Goal: Task Accomplishment & Management: Manage account settings

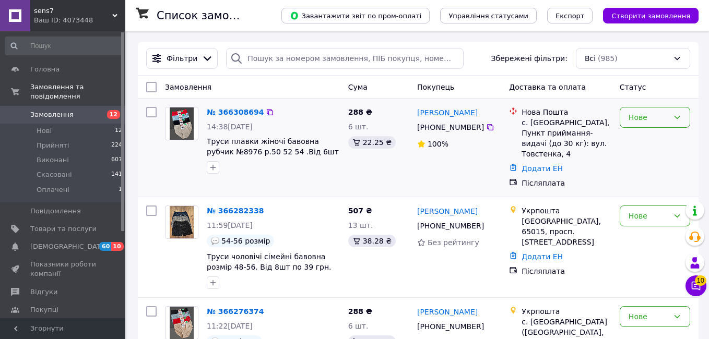
click at [658, 115] on div "Нове" at bounding box center [648, 117] width 40 height 11
click at [645, 132] on li "Прийнято" at bounding box center [647, 140] width 68 height 19
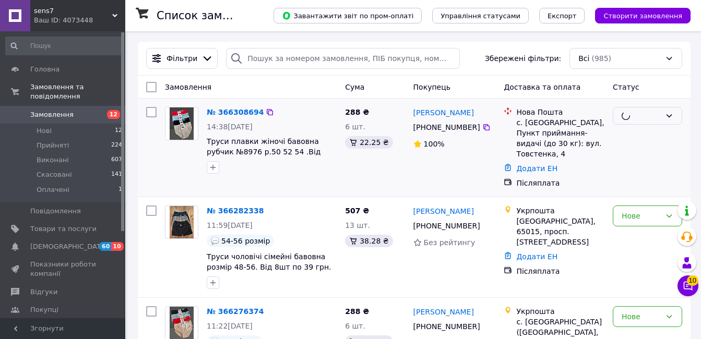
scroll to position [52, 0]
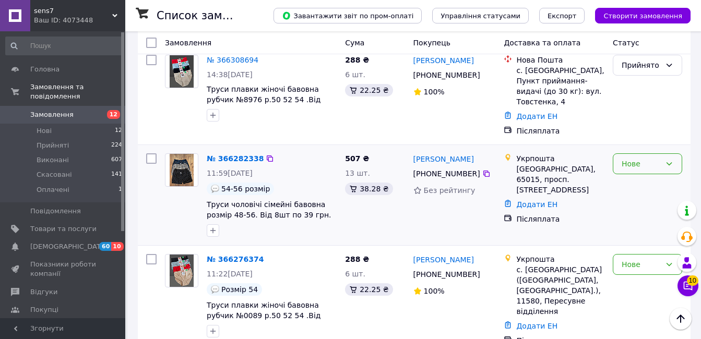
click at [624, 158] on div "Нове" at bounding box center [641, 163] width 39 height 11
drag, startPoint x: 627, startPoint y: 174, endPoint x: 642, endPoint y: 175, distance: 15.2
click at [627, 174] on li "Прийнято" at bounding box center [647, 176] width 68 height 19
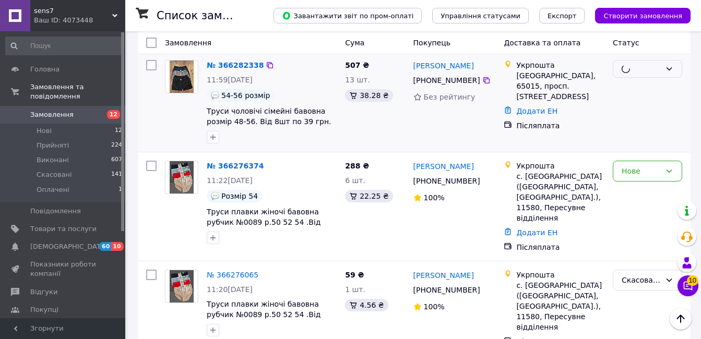
scroll to position [157, 0]
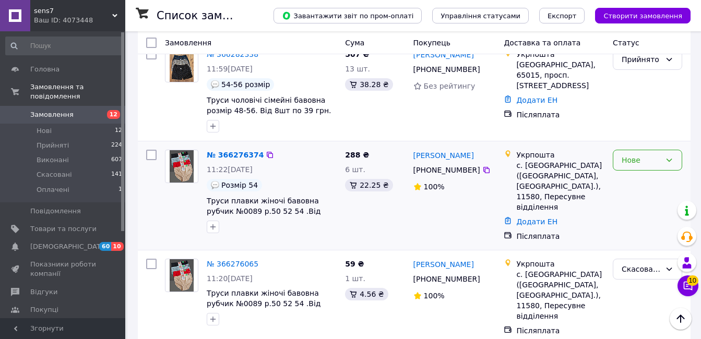
click at [637, 155] on div "Нове" at bounding box center [641, 160] width 39 height 11
click at [634, 169] on li "Прийнято" at bounding box center [647, 172] width 68 height 19
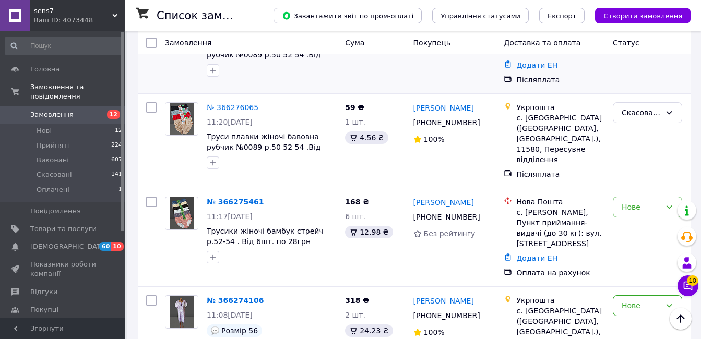
scroll to position [418, 0]
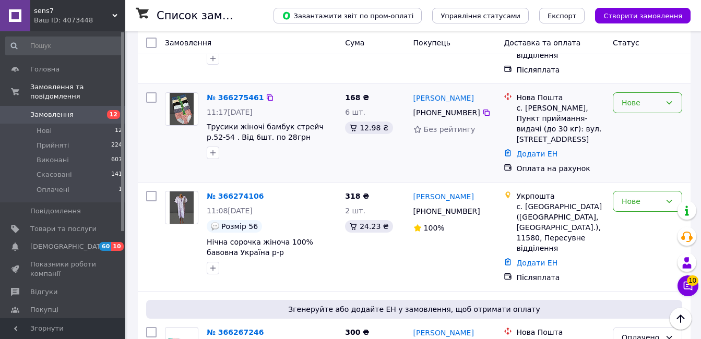
click at [642, 97] on div "Нове" at bounding box center [641, 102] width 39 height 11
click at [634, 113] on li "Прийнято" at bounding box center [647, 115] width 68 height 19
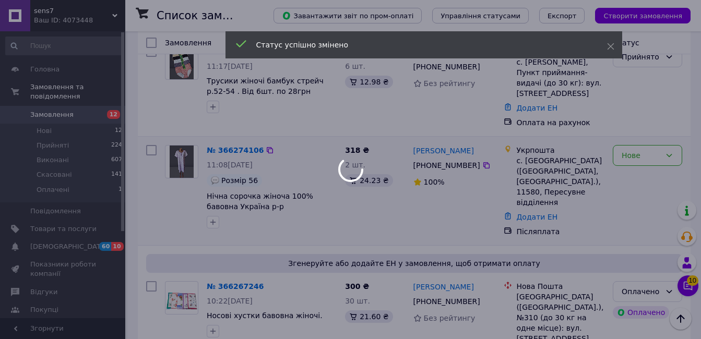
scroll to position [522, 0]
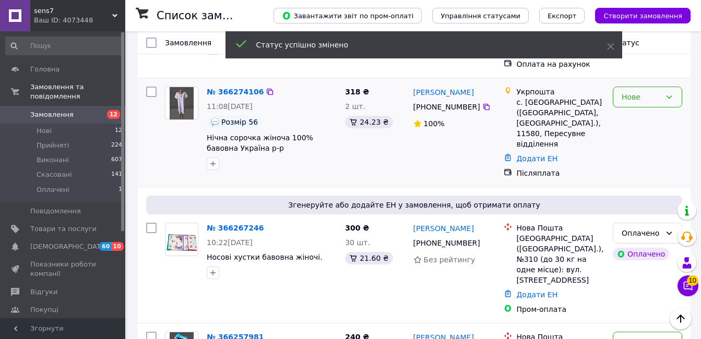
click at [633, 91] on div "Нове" at bounding box center [641, 96] width 39 height 11
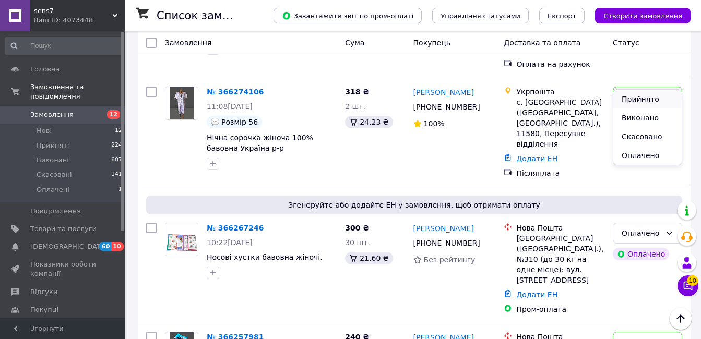
click at [633, 93] on li "Прийнято" at bounding box center [647, 99] width 68 height 19
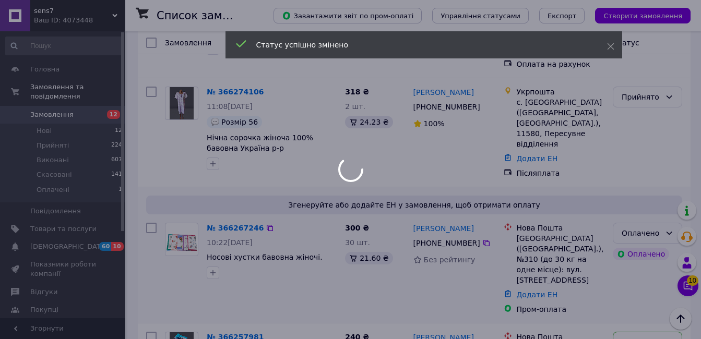
scroll to position [626, 0]
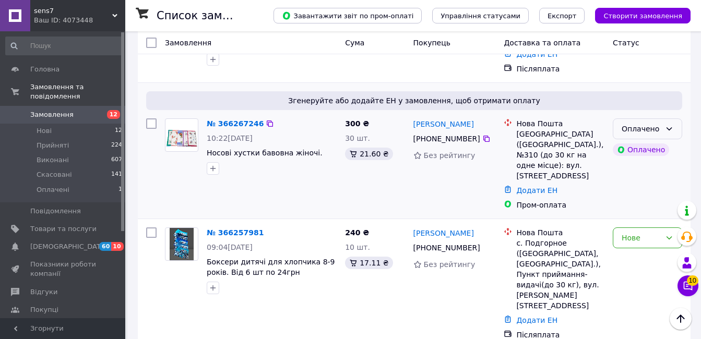
click at [666, 125] on icon at bounding box center [669, 129] width 8 height 8
click at [662, 128] on li "Прийнято" at bounding box center [647, 131] width 68 height 19
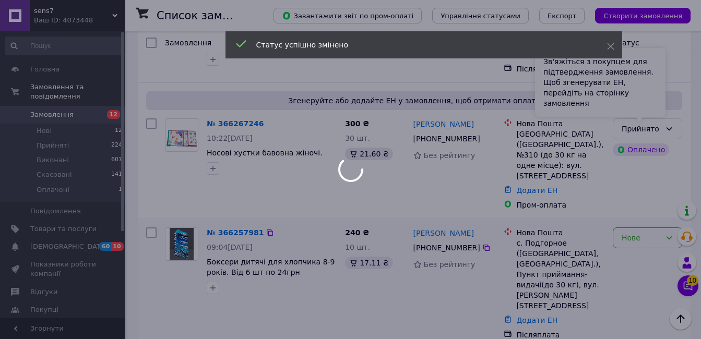
scroll to position [679, 0]
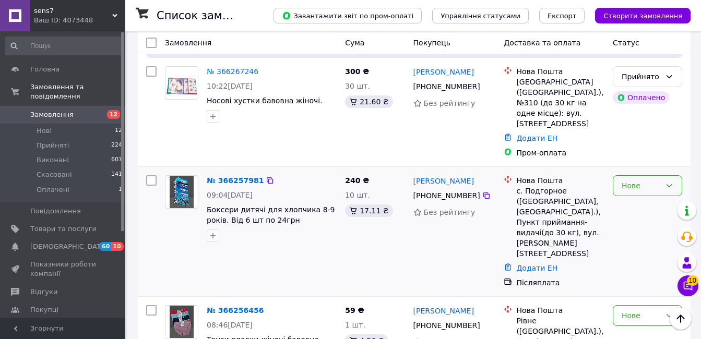
click at [651, 180] on div "Нове" at bounding box center [641, 185] width 39 height 11
click at [644, 169] on li "Прийнято" at bounding box center [647, 167] width 68 height 19
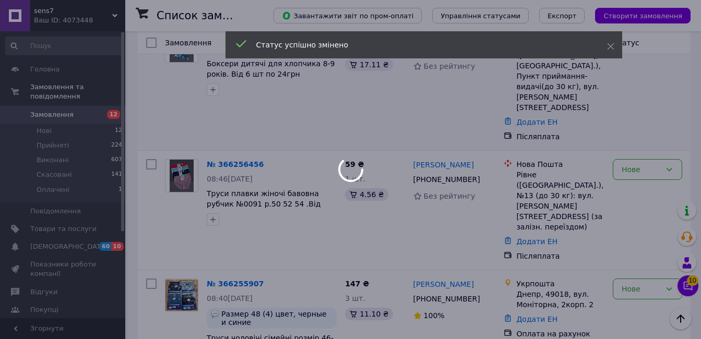
scroll to position [835, 0]
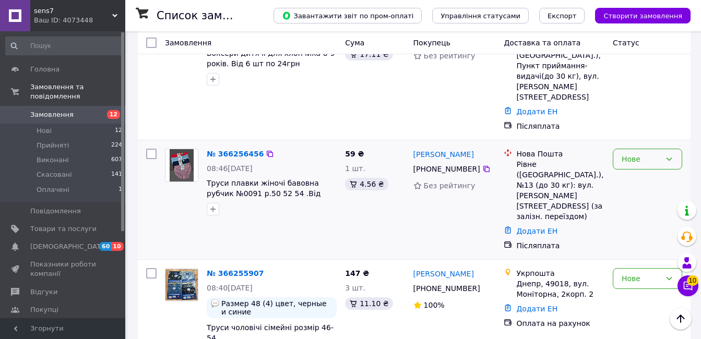
click at [656, 153] on div "Нове" at bounding box center [641, 158] width 39 height 11
click at [652, 127] on li "Прийнято" at bounding box center [647, 130] width 68 height 19
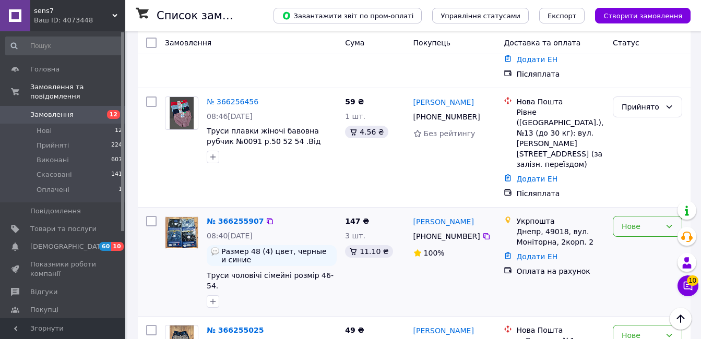
click at [654, 221] on div "Нове" at bounding box center [641, 226] width 39 height 11
click at [647, 175] on li "Прийнято" at bounding box center [647, 176] width 68 height 19
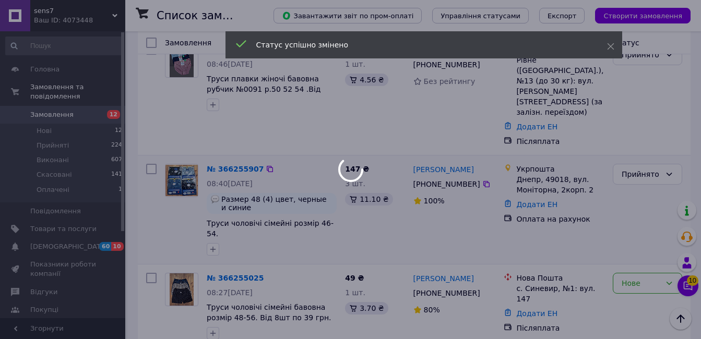
scroll to position [992, 0]
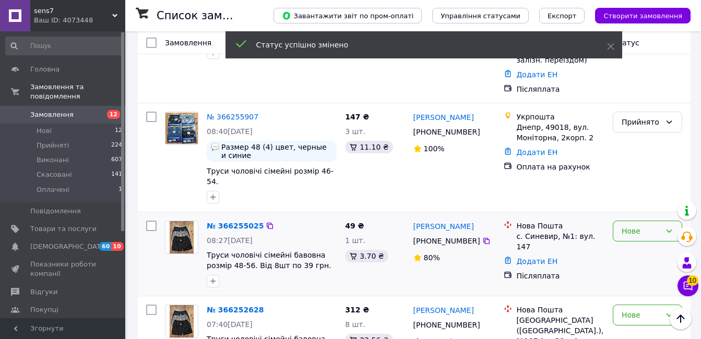
click at [648, 226] on div "Нове" at bounding box center [641, 231] width 39 height 11
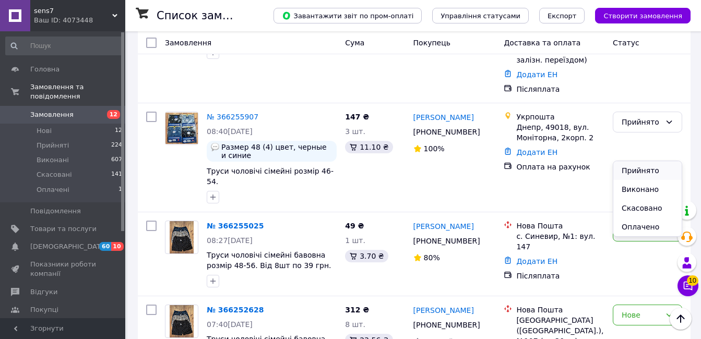
click at [645, 165] on li "Прийнято" at bounding box center [647, 170] width 68 height 19
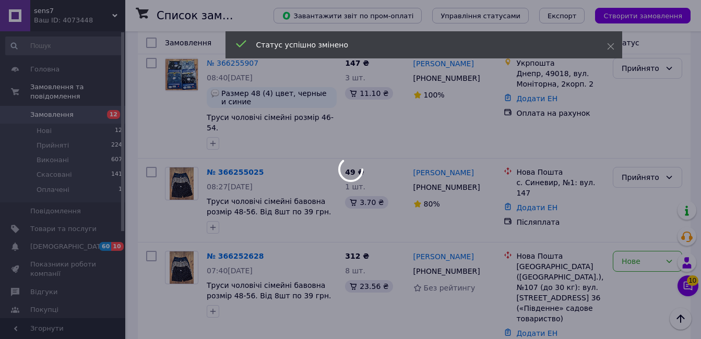
scroll to position [1096, 0]
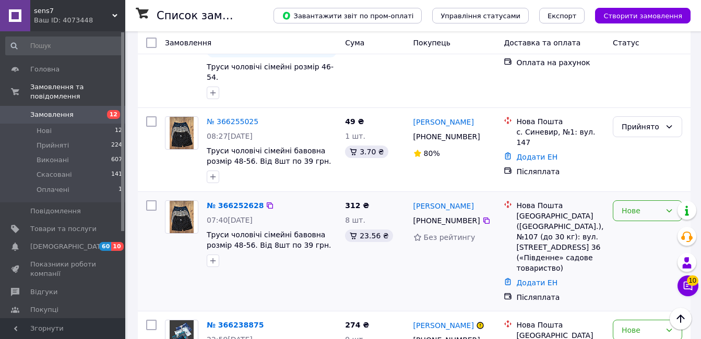
click at [642, 200] on div "Нове" at bounding box center [647, 210] width 69 height 21
click at [639, 149] on li "Прийнято" at bounding box center [647, 150] width 68 height 19
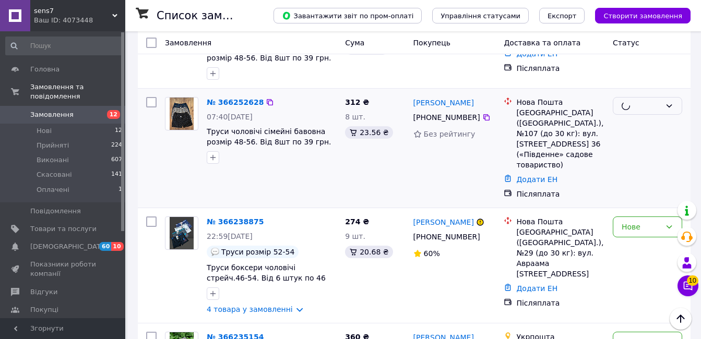
scroll to position [1201, 0]
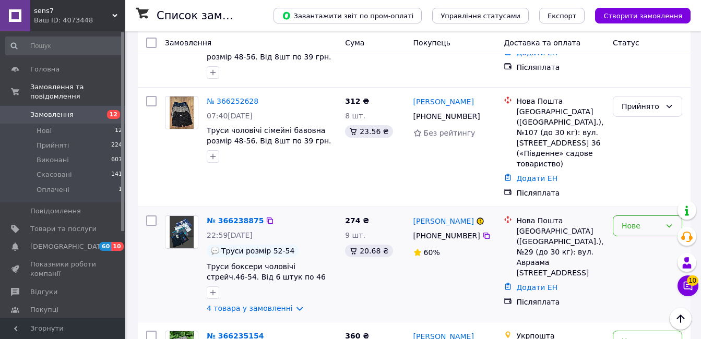
click at [641, 220] on div "Нове" at bounding box center [641, 225] width 39 height 11
click at [637, 151] on li "Прийнято" at bounding box center [647, 155] width 68 height 19
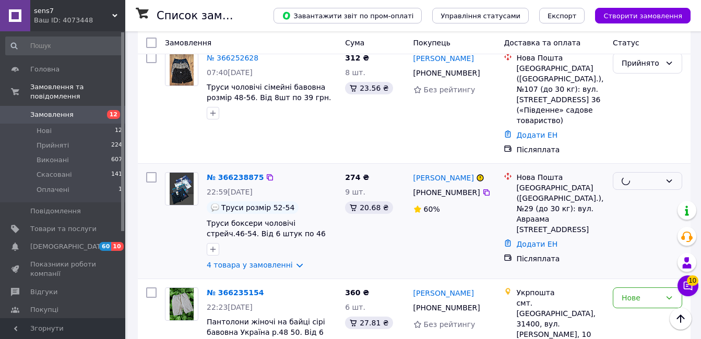
scroll to position [1305, 0]
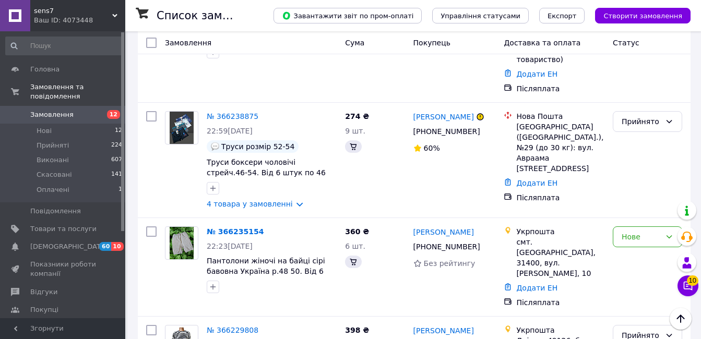
click at [639, 231] on div "Нове" at bounding box center [641, 236] width 39 height 11
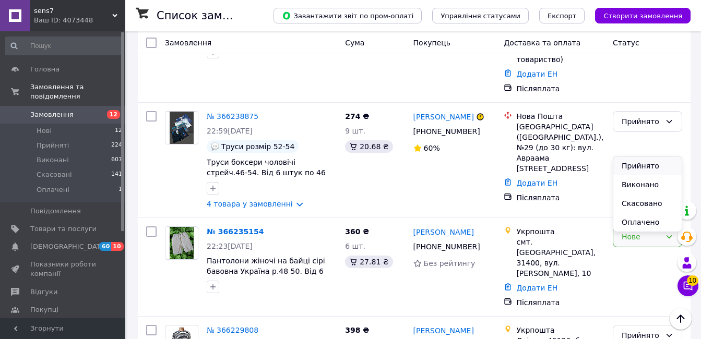
click at [637, 161] on li "Прийнято" at bounding box center [647, 166] width 68 height 19
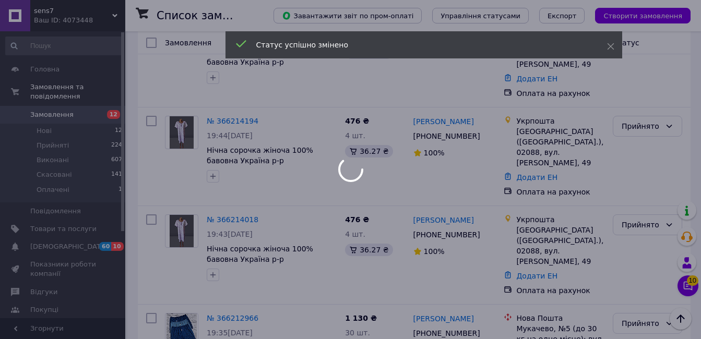
scroll to position [1775, 0]
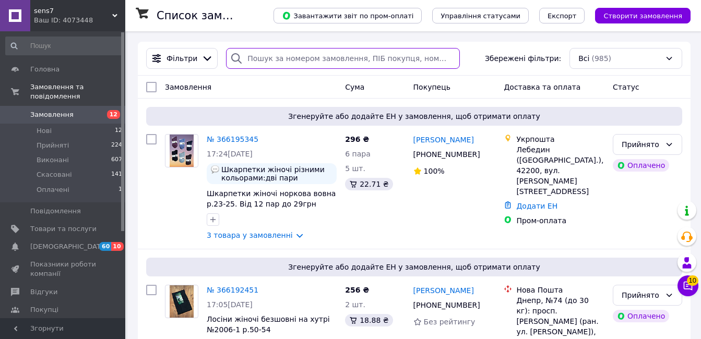
click at [312, 60] on input "search" at bounding box center [343, 58] width 234 height 21
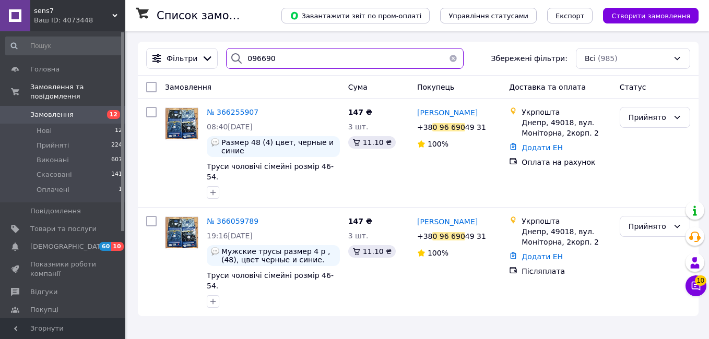
type input "096690"
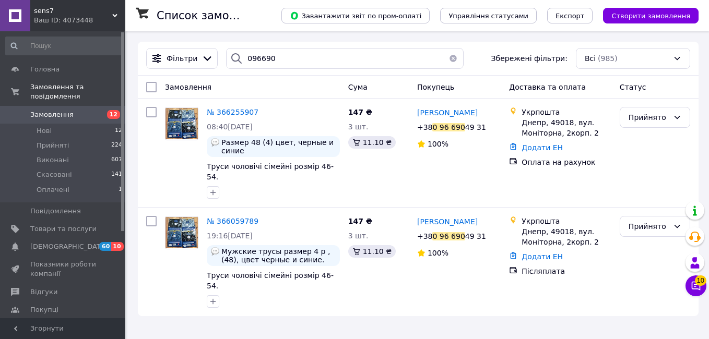
click at [451, 67] on button "button" at bounding box center [453, 58] width 21 height 21
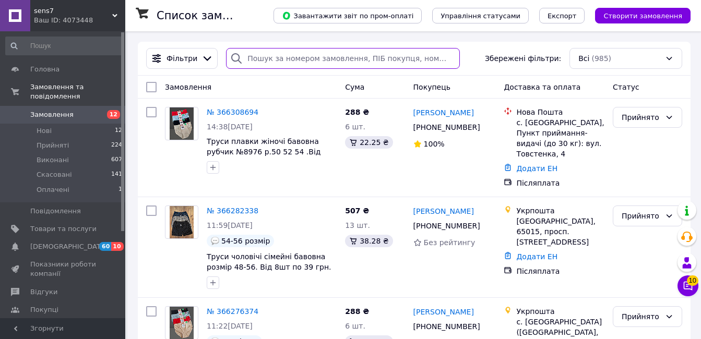
click at [451, 67] on input "search" at bounding box center [343, 58] width 234 height 21
click at [305, 51] on input "search" at bounding box center [343, 58] width 234 height 21
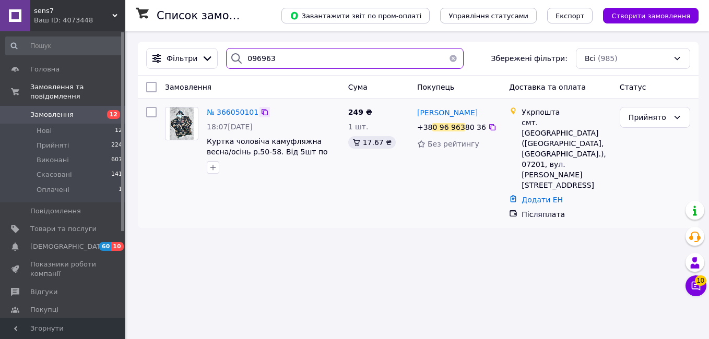
type input "096963"
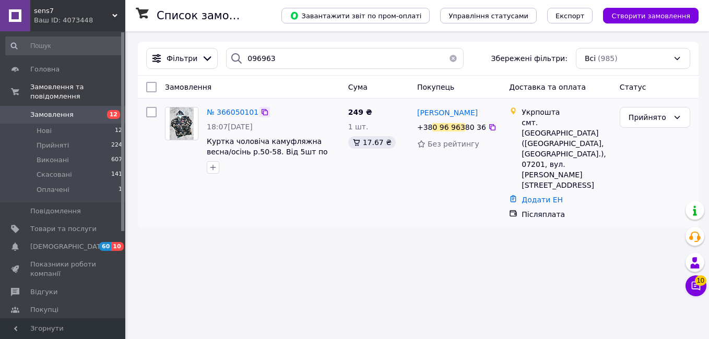
click at [262, 112] on icon at bounding box center [265, 112] width 6 height 6
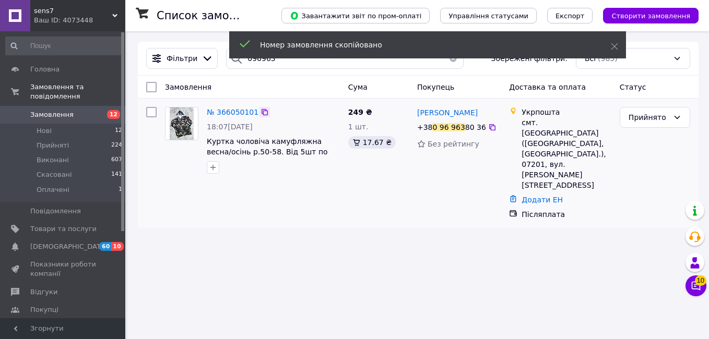
click at [260, 112] on icon at bounding box center [264, 112] width 8 height 8
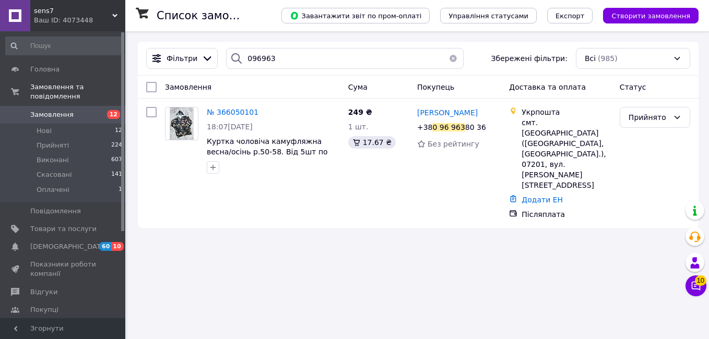
click at [449, 61] on button "button" at bounding box center [453, 58] width 21 height 21
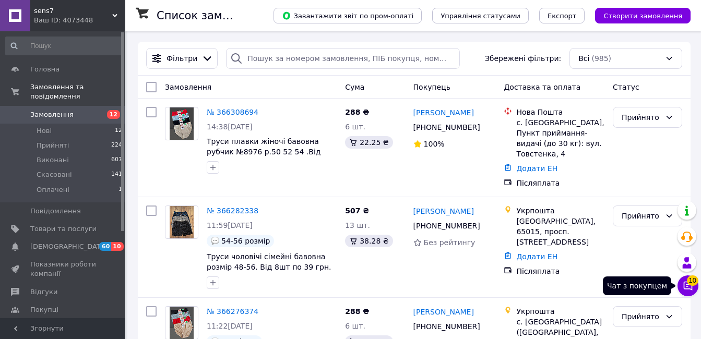
click at [691, 288] on icon at bounding box center [688, 286] width 10 height 10
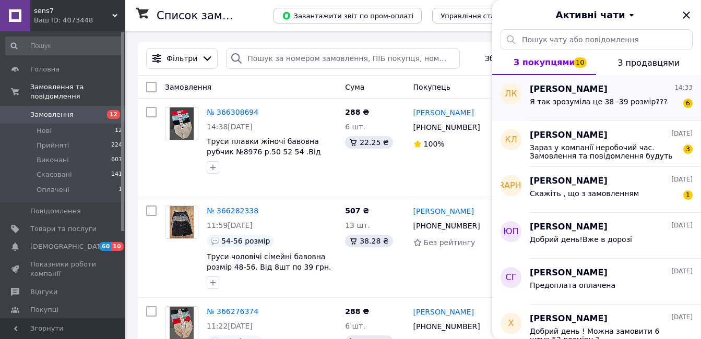
click at [604, 109] on div "Я так зрозуміла це 38 -39 розмір???" at bounding box center [599, 105] width 138 height 15
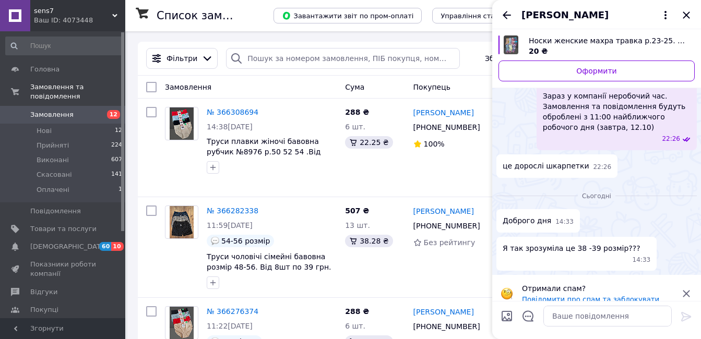
scroll to position [83, 0]
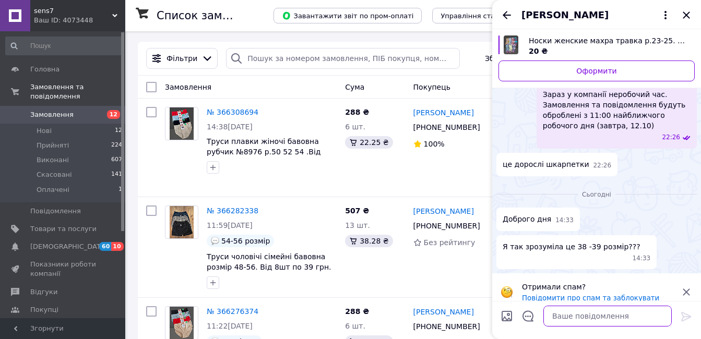
click at [595, 324] on textarea at bounding box center [607, 316] width 128 height 21
type textarea "Добрий день!36-39 рр взуття"
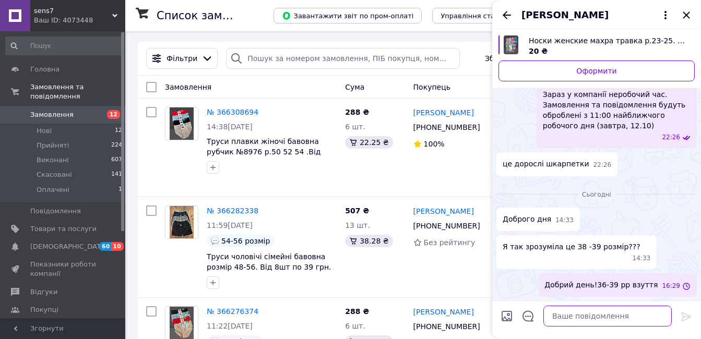
scroll to position [54, 0]
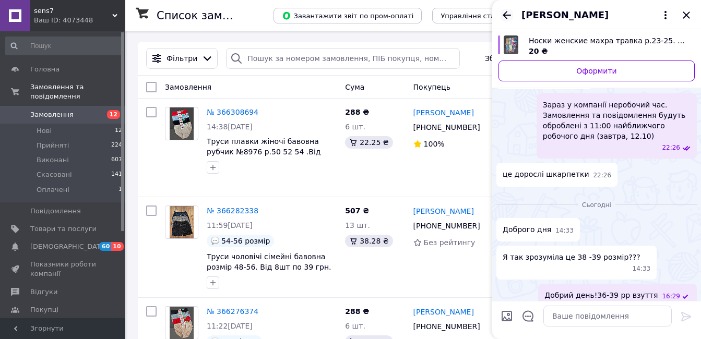
click at [501, 9] on icon "Назад" at bounding box center [507, 15] width 13 height 13
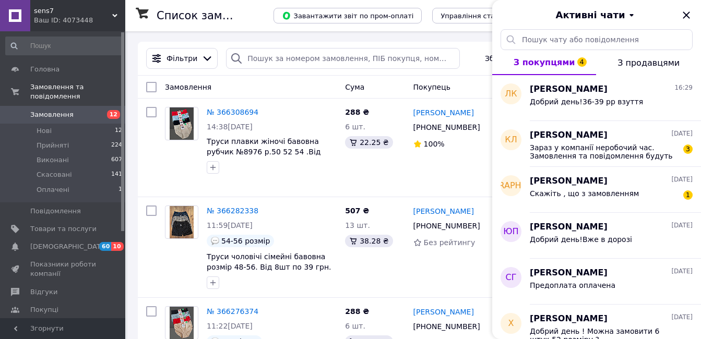
click at [504, 13] on div "Активні чати" at bounding box center [596, 14] width 209 height 29
click at [596, 153] on span "Зараз у компанії неробочий час. Замовлення та повідомлення будуть оброблені з 1…" at bounding box center [604, 152] width 148 height 17
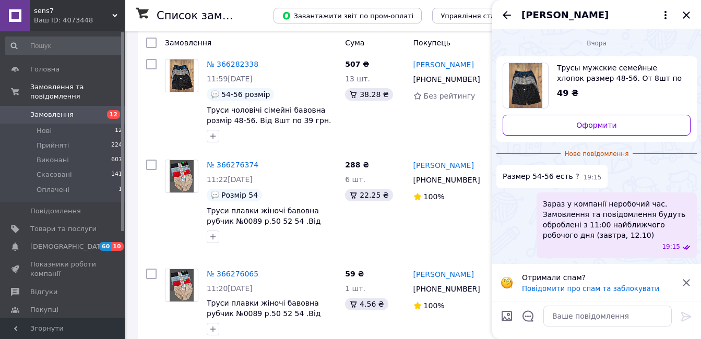
scroll to position [209, 0]
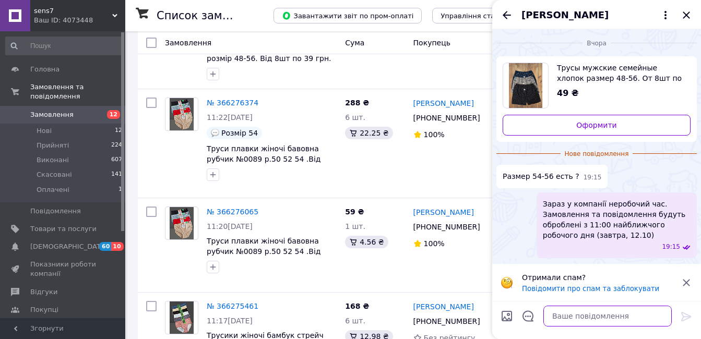
click at [576, 315] on textarea at bounding box center [607, 316] width 128 height 21
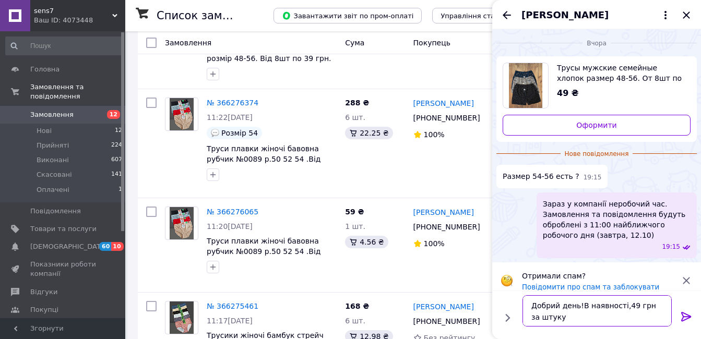
type textarea "Добрий день!В наявності,49 грн за штуку."
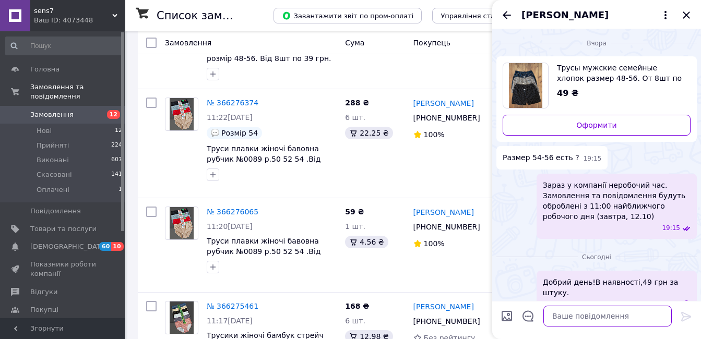
scroll to position [7, 0]
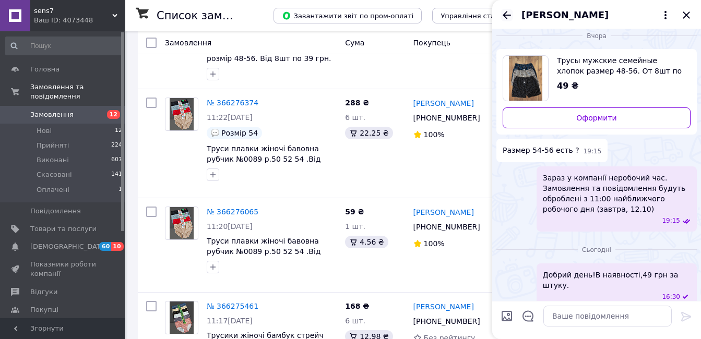
click at [505, 14] on icon "Назад" at bounding box center [507, 15] width 8 height 8
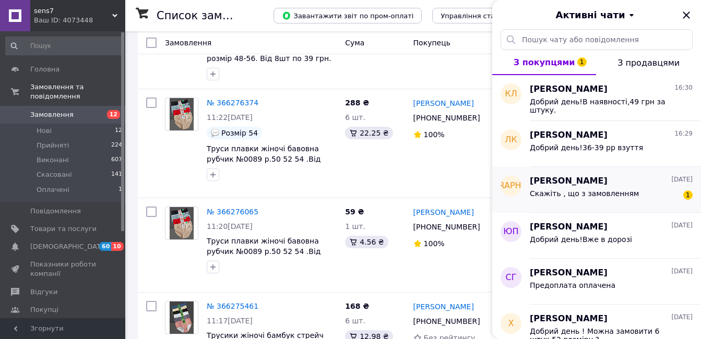
click at [565, 195] on span "Скажіть , що з замовленням" at bounding box center [584, 193] width 109 height 8
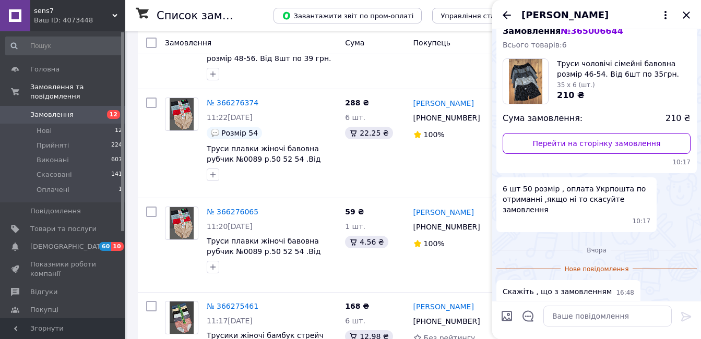
scroll to position [72, 0]
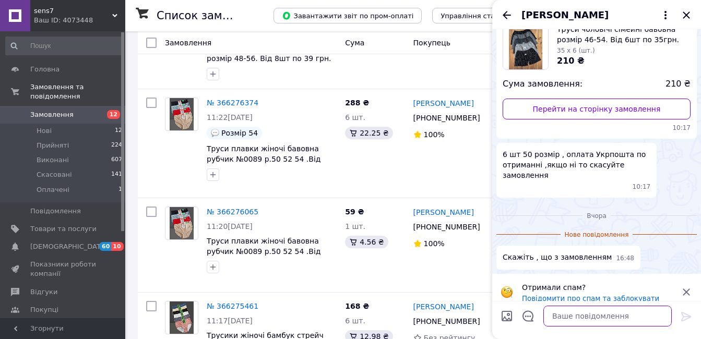
click at [578, 321] on textarea at bounding box center [607, 316] width 128 height 21
click at [618, 309] on textarea at bounding box center [607, 316] width 128 height 21
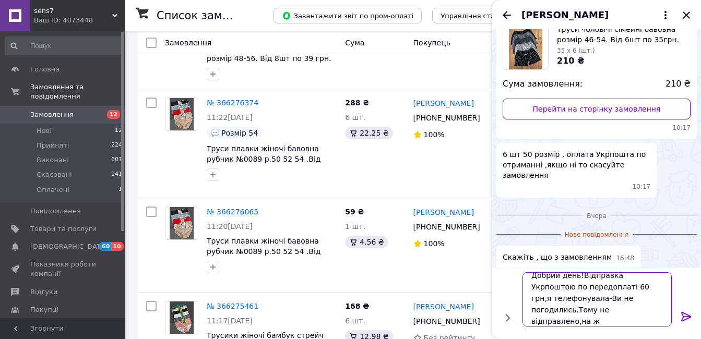
scroll to position [1, 0]
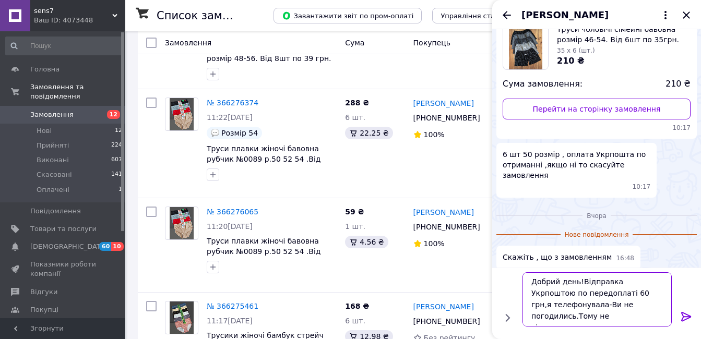
type textarea "Добрий день!Відправка Укрпоштою по передоплаті 60 грн,я телефонувала-Ви не пого…"
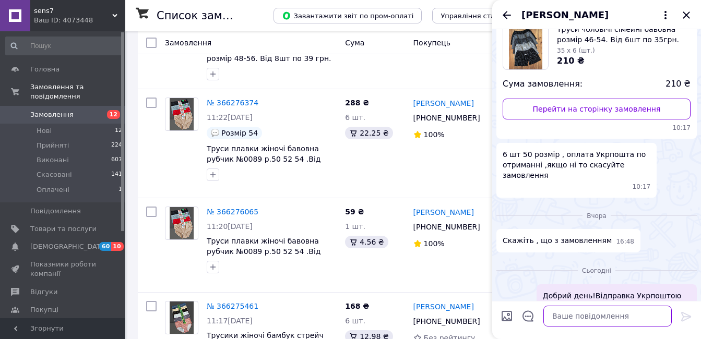
scroll to position [103, 0]
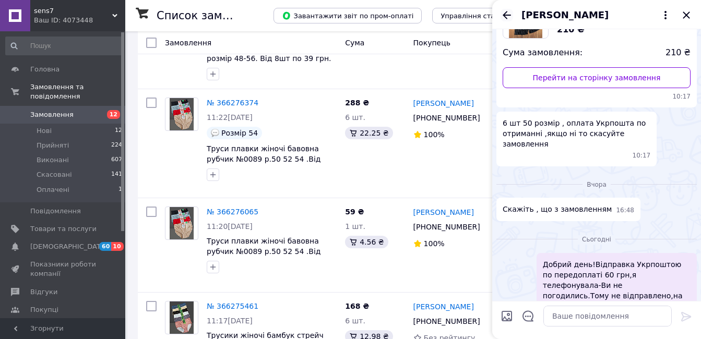
click at [507, 19] on icon "Назад" at bounding box center [507, 15] width 8 height 8
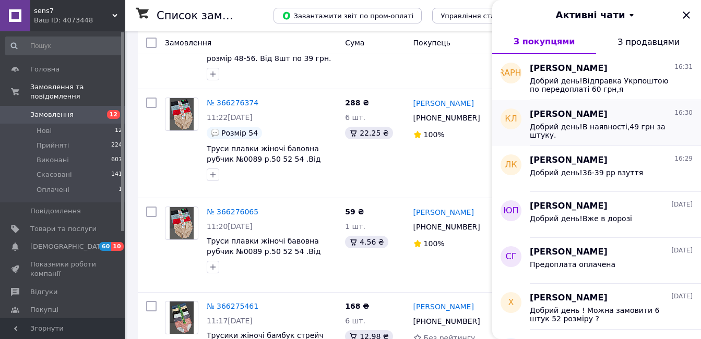
scroll to position [104, 0]
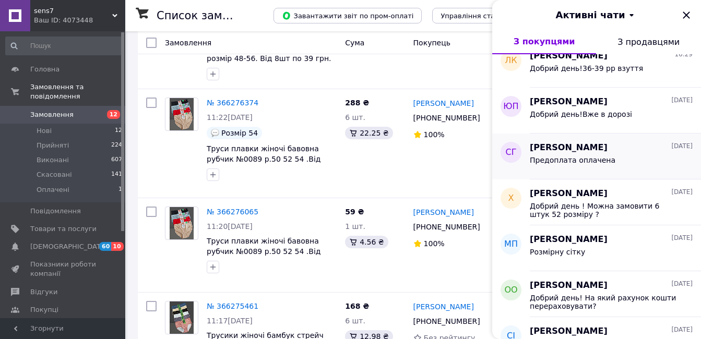
click at [589, 151] on span "[PERSON_NAME]" at bounding box center [569, 148] width 78 height 12
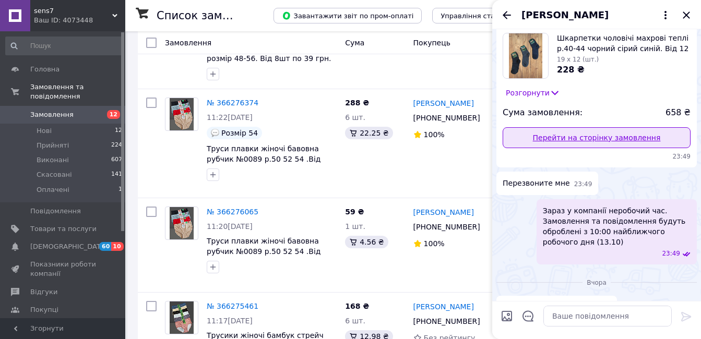
scroll to position [19, 0]
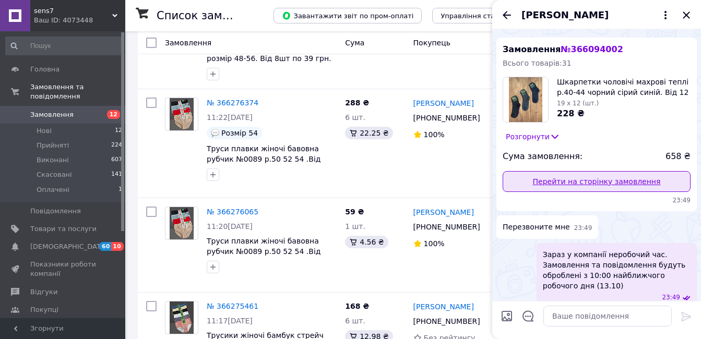
click at [590, 184] on link "Перейти на сторінку замовлення" at bounding box center [597, 181] width 188 height 21
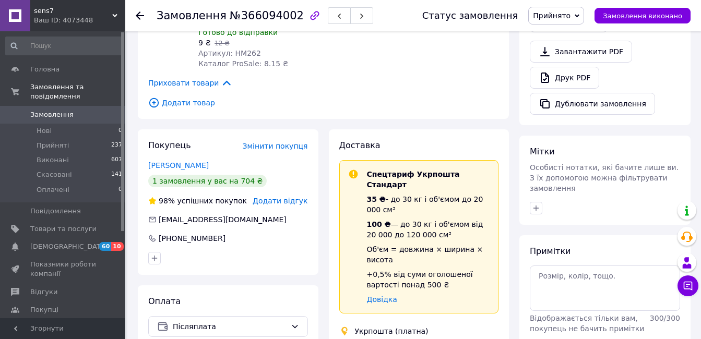
scroll to position [480, 0]
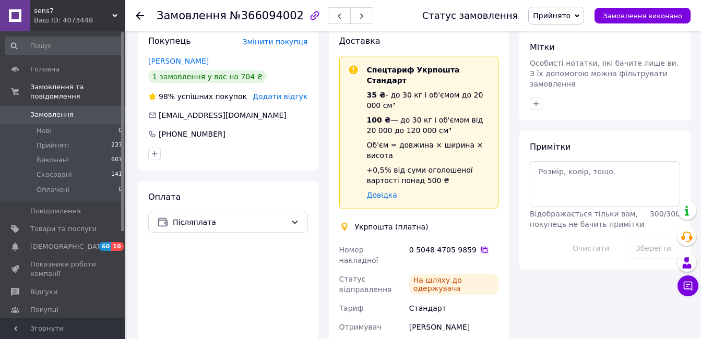
click at [480, 246] on icon at bounding box center [484, 250] width 8 height 8
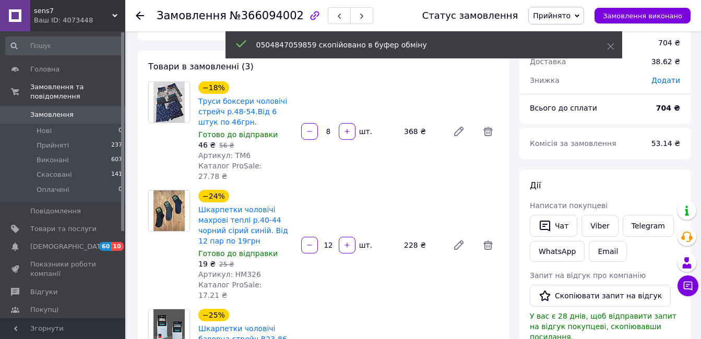
scroll to position [10, 0]
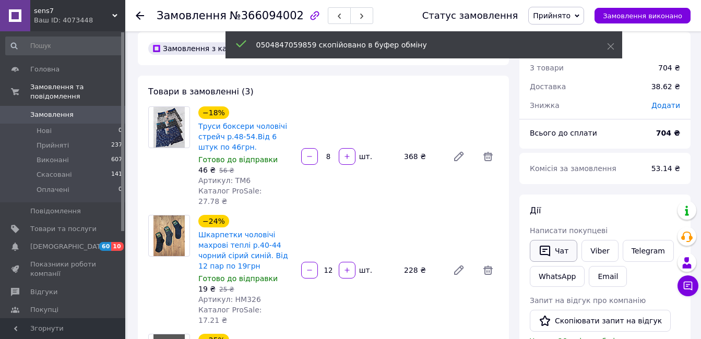
click at [555, 247] on button "Чат" at bounding box center [554, 251] width 48 height 22
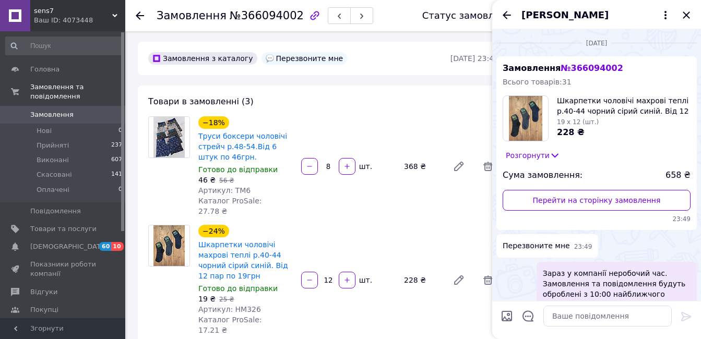
scroll to position [123, 0]
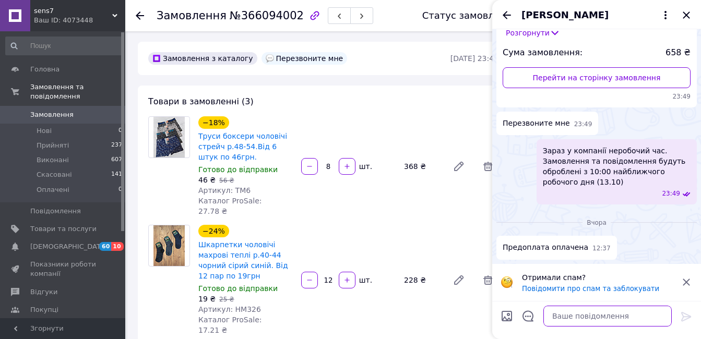
paste textarea "0504847059859"
type textarea "0504847059859"
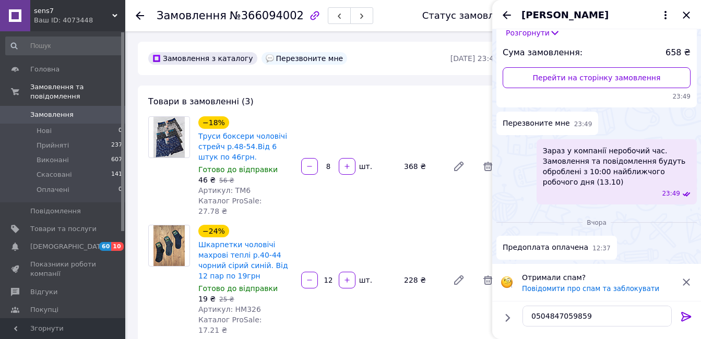
click at [682, 312] on icon at bounding box center [686, 317] width 13 height 13
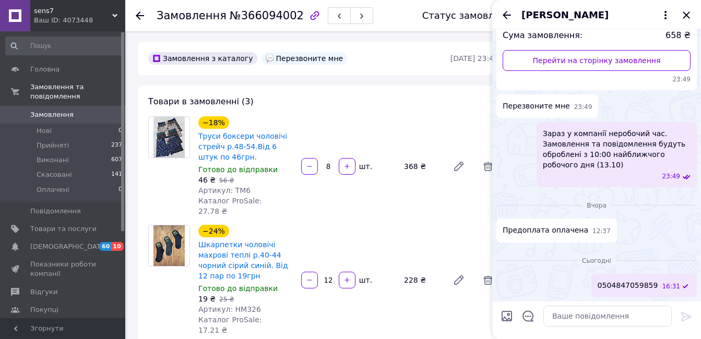
scroll to position [297, 0]
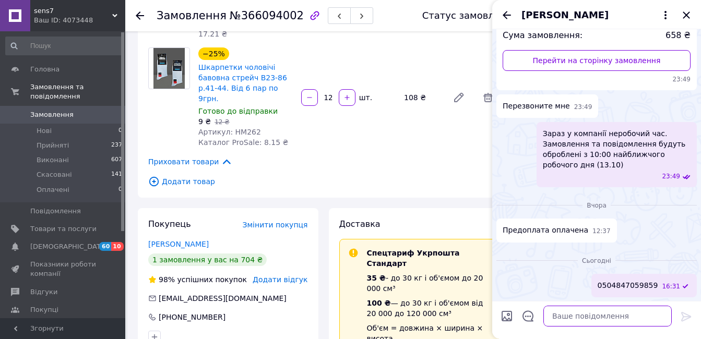
click at [642, 320] on textarea at bounding box center [607, 316] width 128 height 21
type textarea "Добрий день!Посилка у дорозі)"
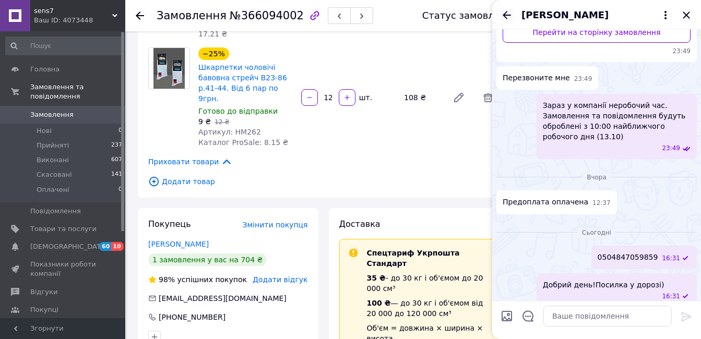
click at [506, 12] on icon "Назад" at bounding box center [507, 15] width 8 height 8
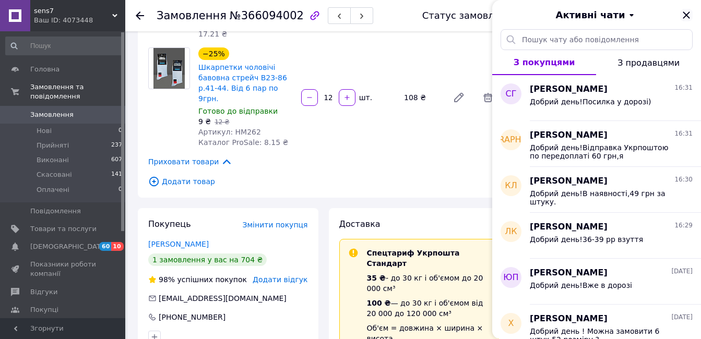
click at [683, 13] on icon "Закрити" at bounding box center [686, 15] width 13 height 13
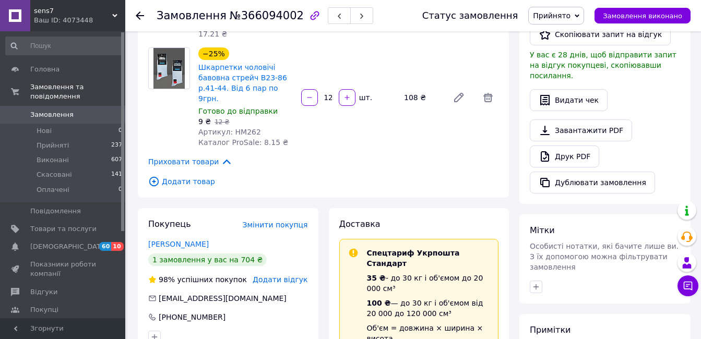
click at [137, 16] on use at bounding box center [140, 15] width 8 height 8
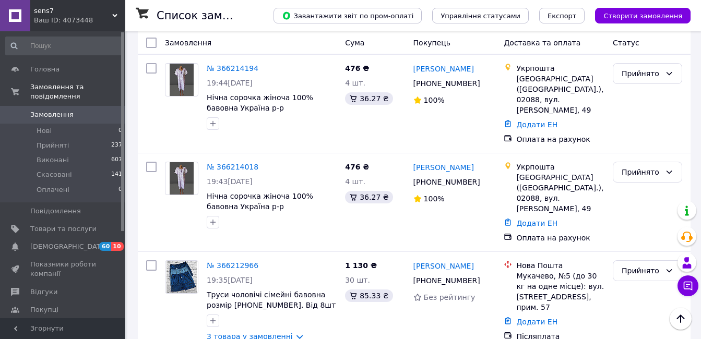
scroll to position [1788, 0]
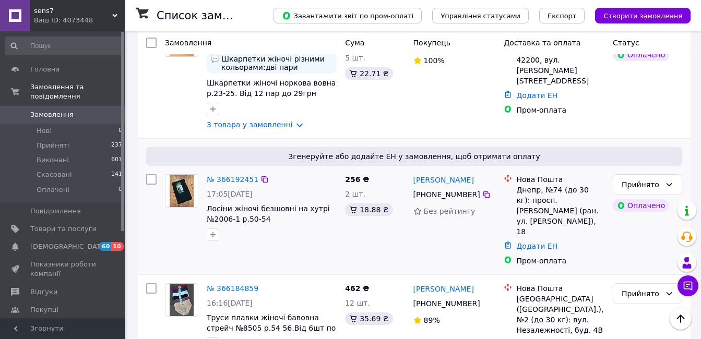
scroll to position [104, 0]
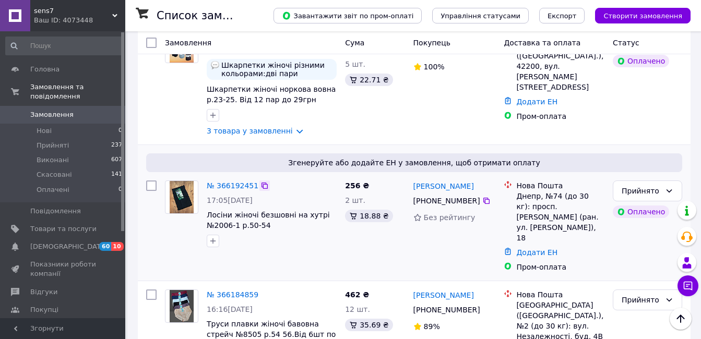
click at [262, 189] on icon at bounding box center [265, 186] width 6 height 6
click at [260, 184] on icon at bounding box center [264, 186] width 8 height 8
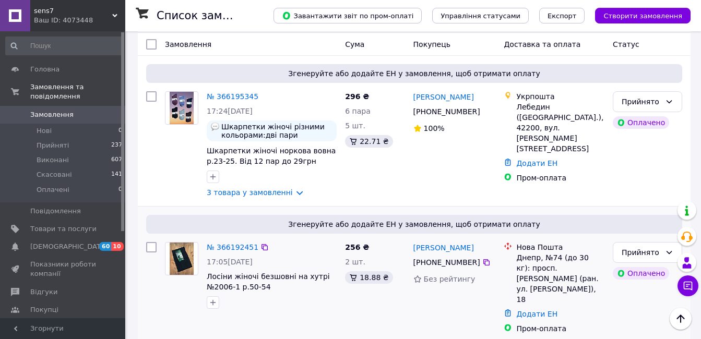
scroll to position [0, 0]
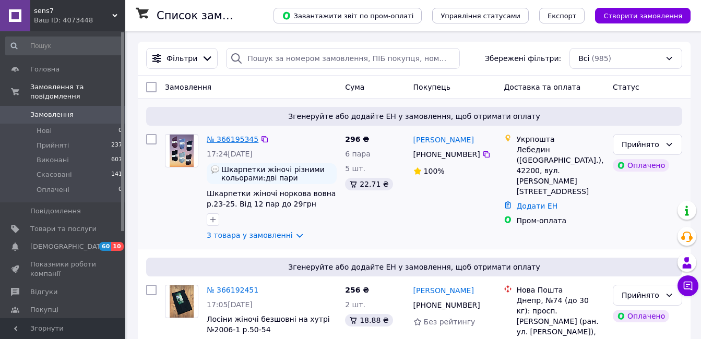
click at [239, 136] on link "№ 366195345" at bounding box center [233, 139] width 52 height 8
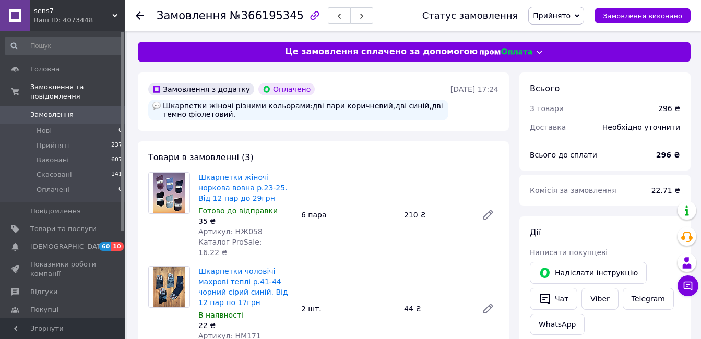
click at [309, 17] on icon "button" at bounding box center [315, 15] width 13 height 13
click at [138, 13] on icon at bounding box center [140, 15] width 8 height 8
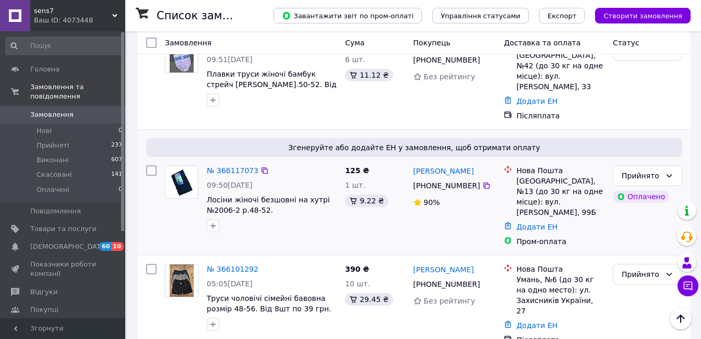
scroll to position [940, 0]
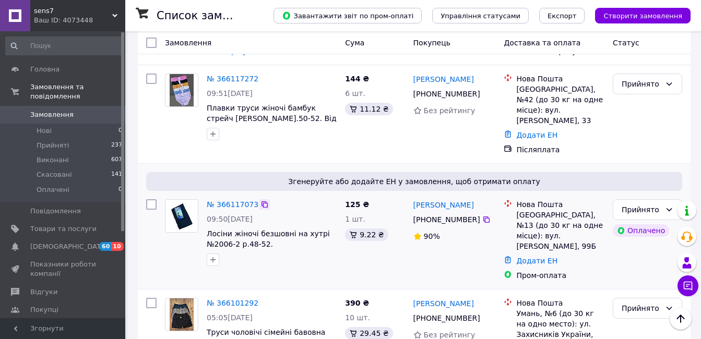
click at [262, 201] on icon at bounding box center [265, 204] width 6 height 6
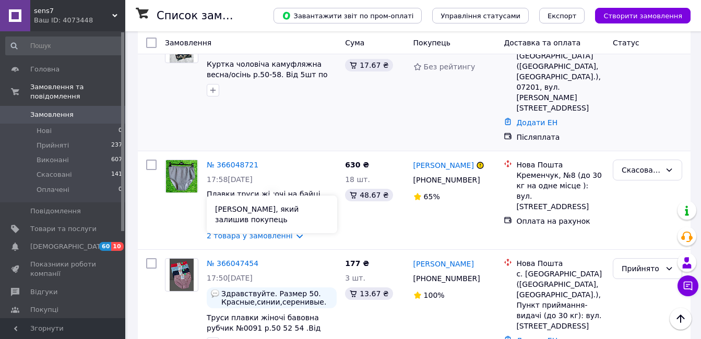
scroll to position [1911, 0]
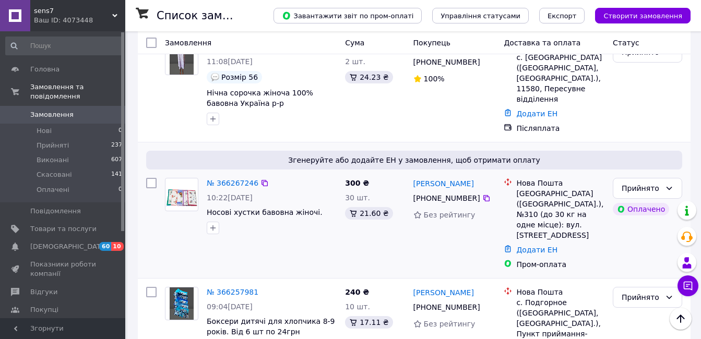
scroll to position [574, 0]
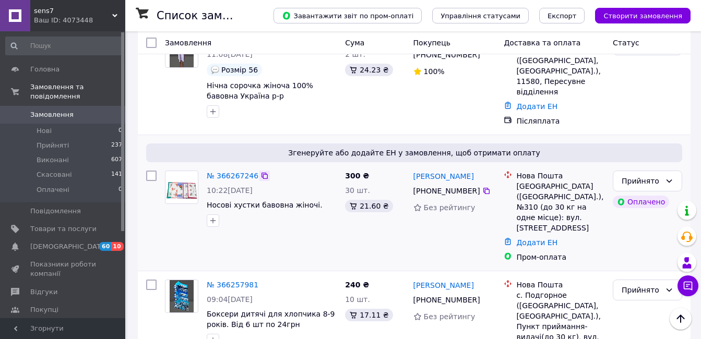
click at [262, 173] on icon at bounding box center [265, 176] width 6 height 6
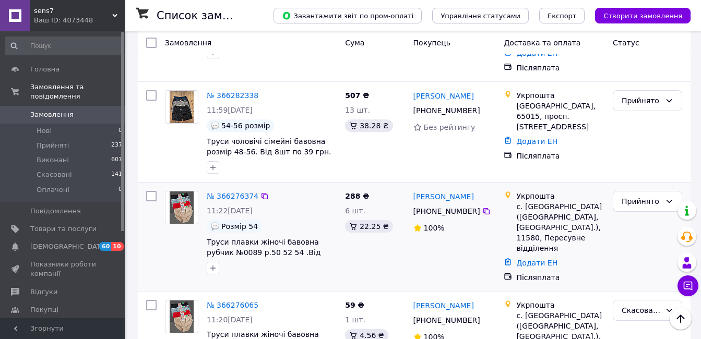
scroll to position [0, 0]
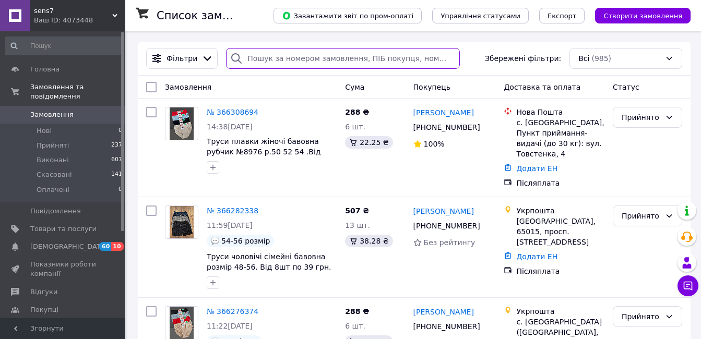
click at [275, 62] on input "search" at bounding box center [343, 58] width 234 height 21
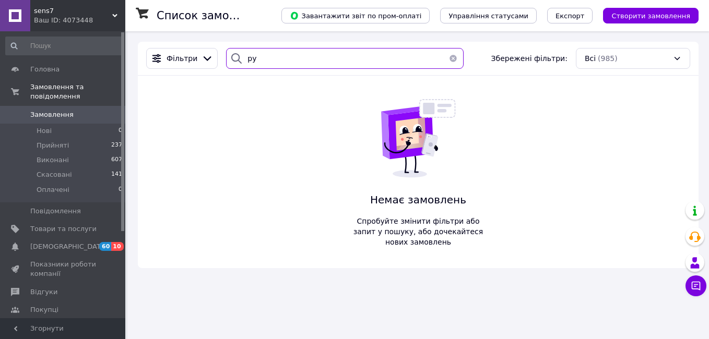
type input "р"
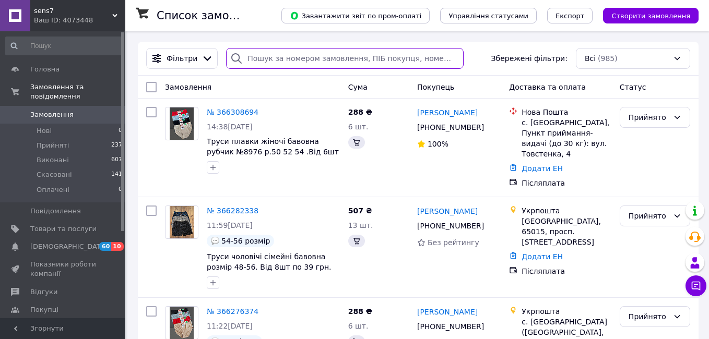
click at [276, 65] on input "search" at bounding box center [344, 58] width 237 height 21
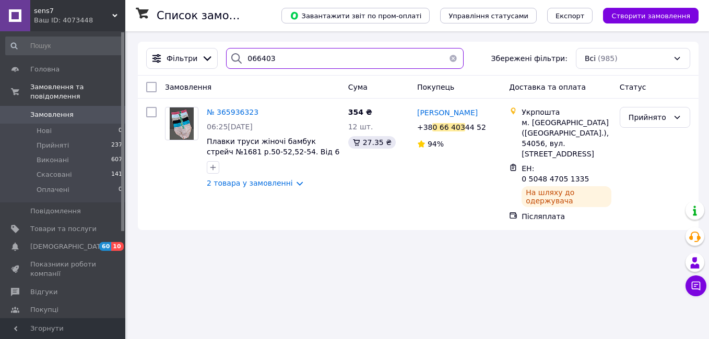
type input "066403"
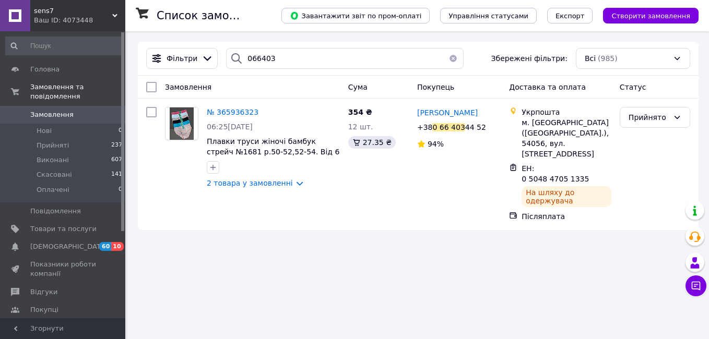
click at [453, 57] on button "button" at bounding box center [453, 58] width 21 height 21
